Goal: Information Seeking & Learning: Learn about a topic

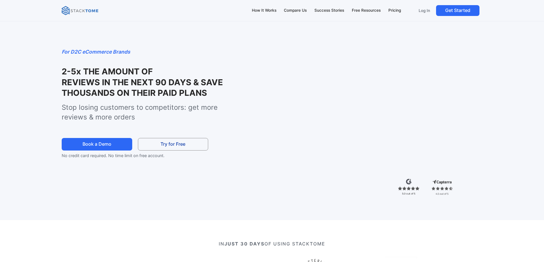
click at [44, 100] on div "For D2C eCommerce Brands 2-5x THE AMOUNT OF TRUSTPILOT REVIEWS IN THE NEXT 90 D…" at bounding box center [271, 115] width 479 height 209
click at [262, 8] on div "How It Works" at bounding box center [264, 10] width 25 height 6
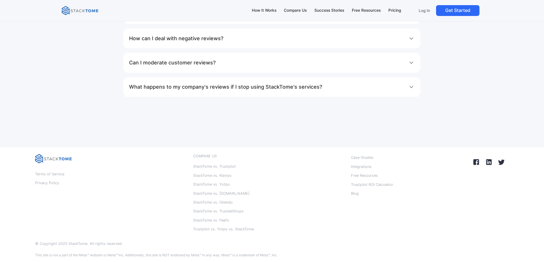
scroll to position [3553, 0]
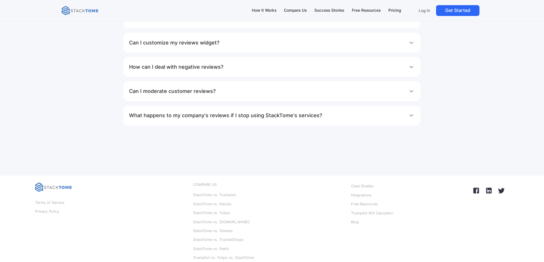
scroll to position [3493, 0]
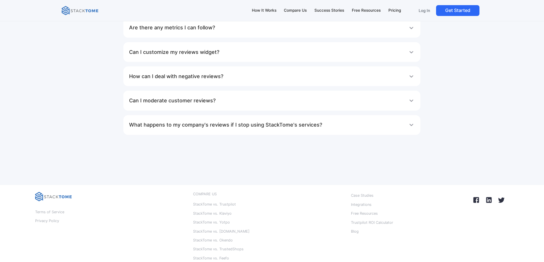
click at [165, 68] on div "FAQ What does StackTome’s reviews management tool do? With StackTome, you can e…" at bounding box center [271, 5] width 533 height 361
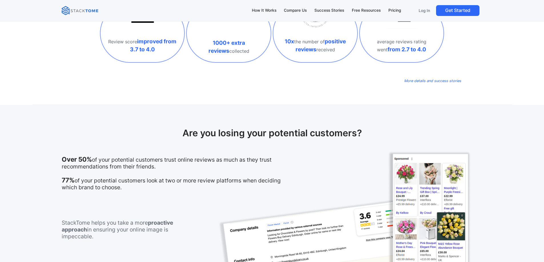
scroll to position [0, 0]
